Goal: Book appointment/travel/reservation

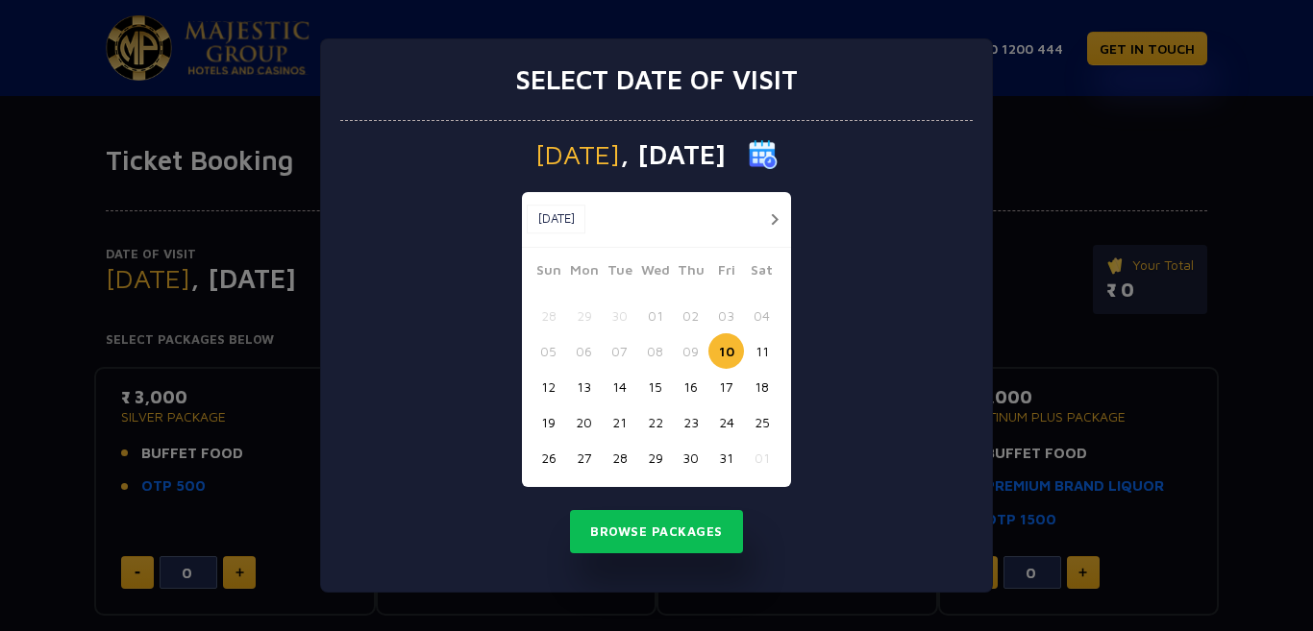
click at [728, 350] on button "10" at bounding box center [726, 351] width 36 height 36
click at [729, 355] on button "10" at bounding box center [726, 351] width 36 height 36
click at [666, 547] on button "Browse Packages" at bounding box center [656, 532] width 173 height 44
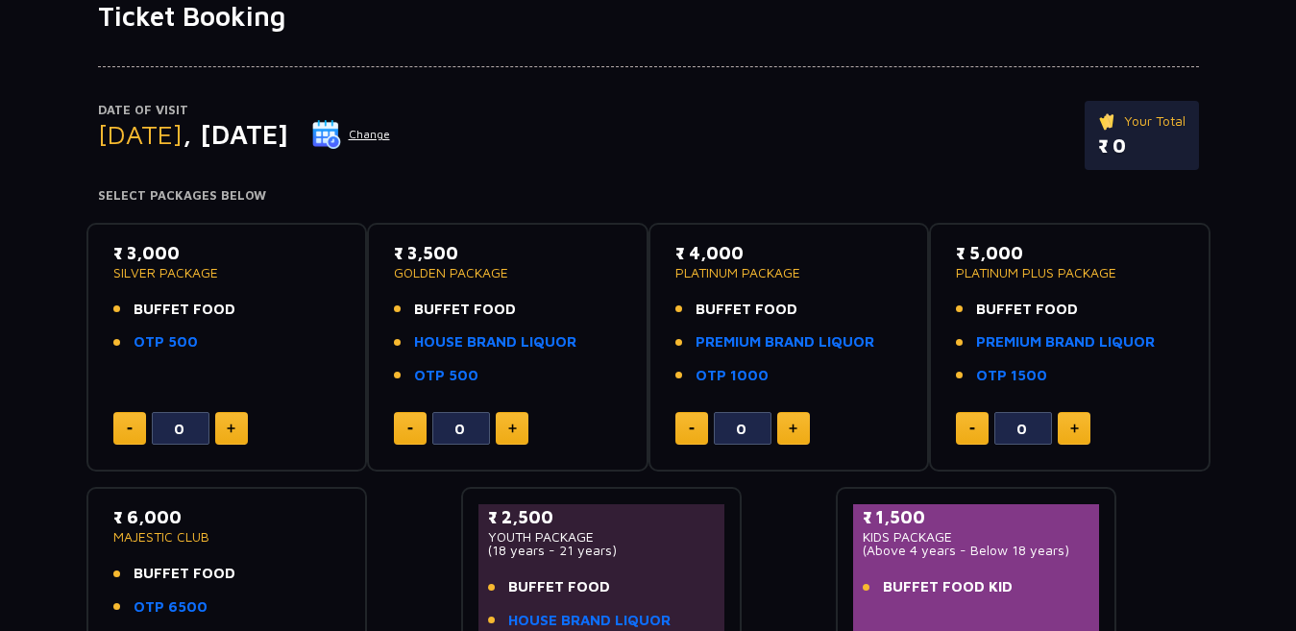
scroll to position [192, 0]
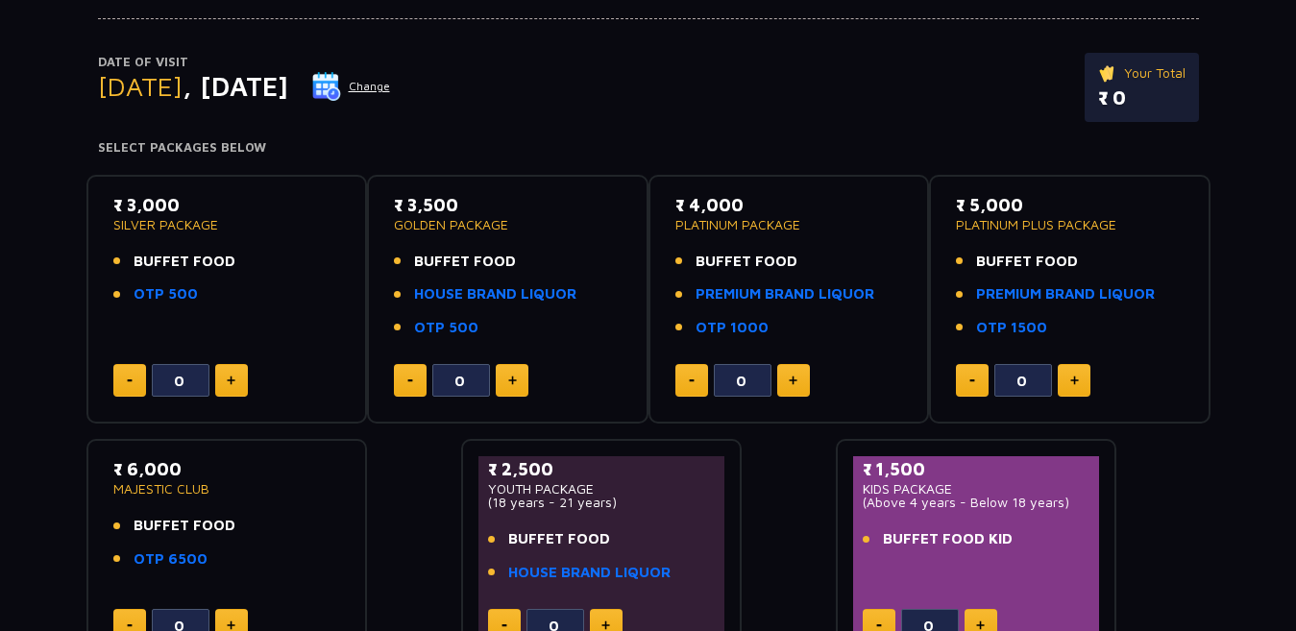
click at [238, 382] on button at bounding box center [231, 380] width 33 height 33
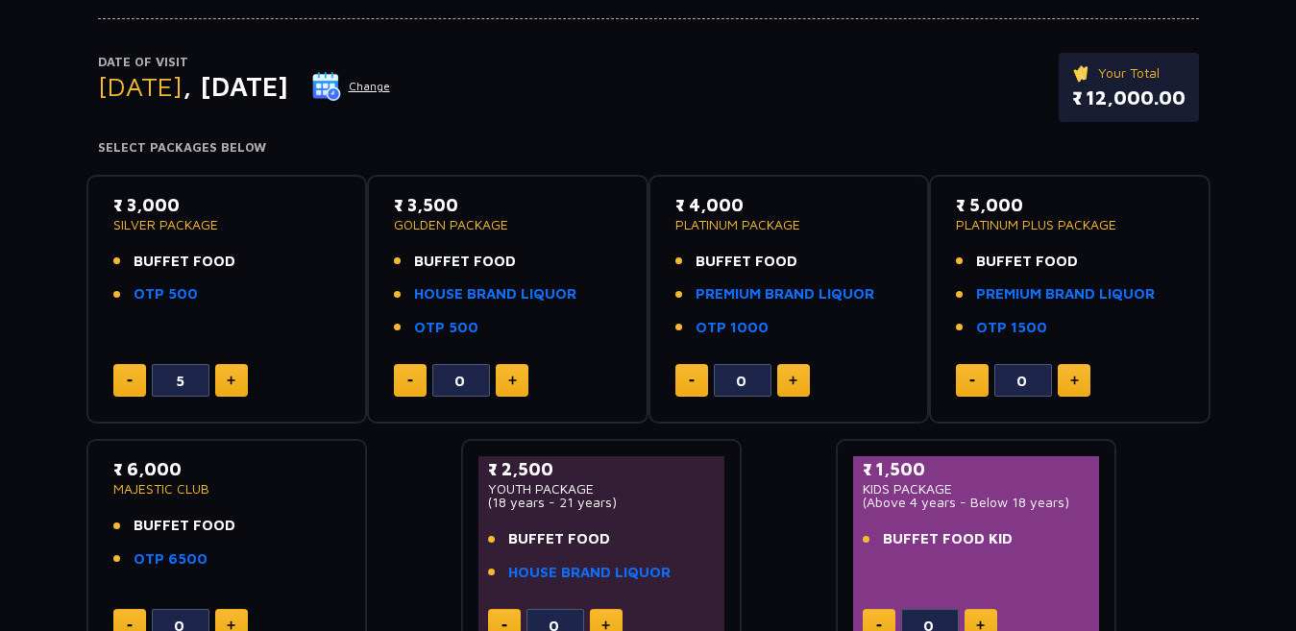
click at [238, 382] on button at bounding box center [231, 380] width 33 height 33
click at [147, 387] on div "8" at bounding box center [227, 380] width 228 height 33
click at [143, 385] on button at bounding box center [129, 380] width 33 height 33
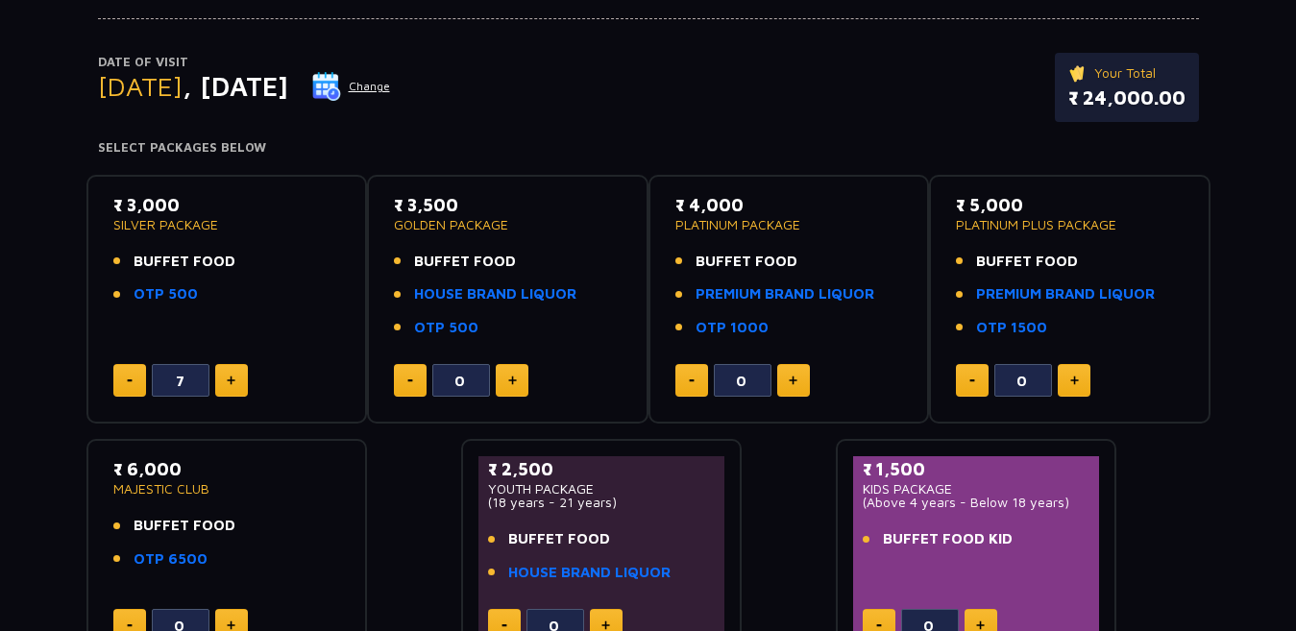
click at [143, 385] on button at bounding box center [129, 380] width 33 height 33
type input "6"
click at [197, 267] on span "BUFFET FOOD" at bounding box center [185, 262] width 102 height 22
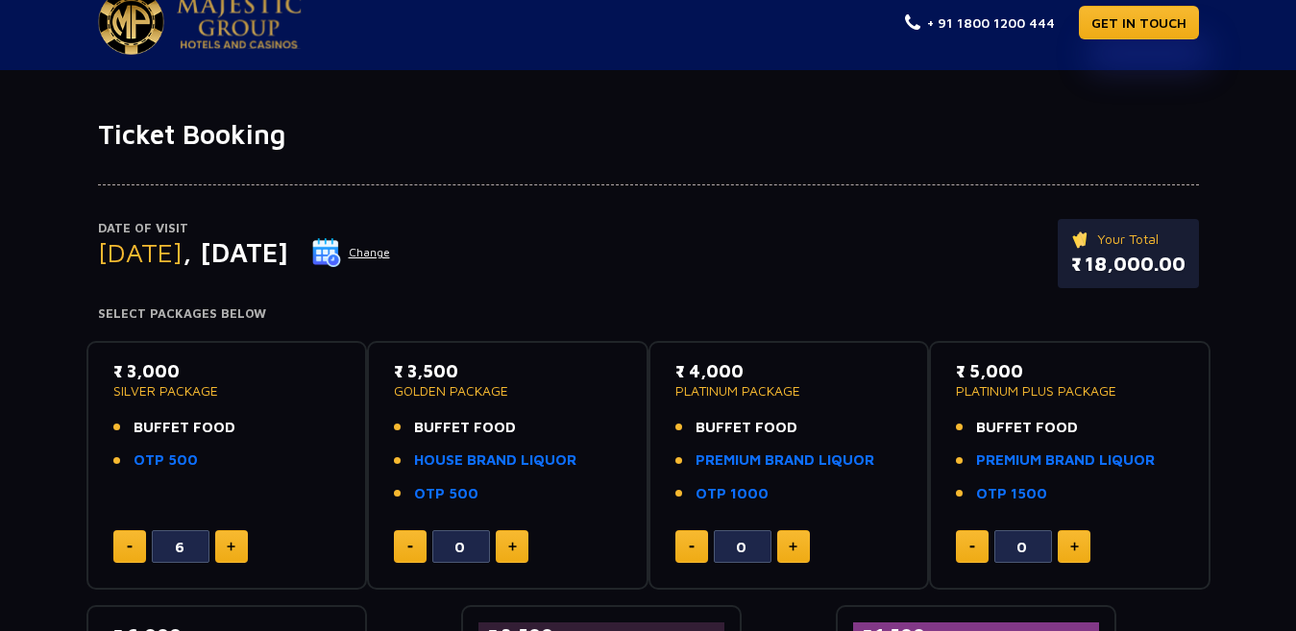
scroll to position [0, 0]
